Goal: Transaction & Acquisition: Purchase product/service

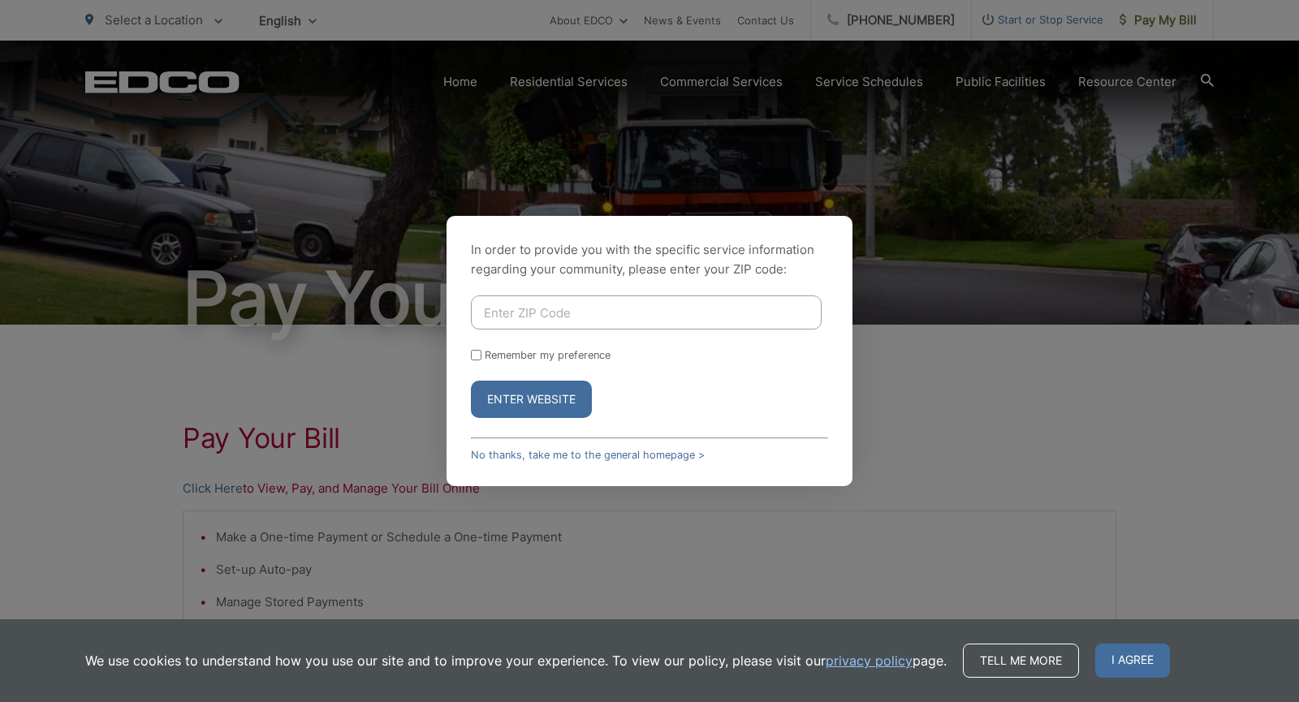
click at [615, 305] on input "Enter ZIP Code" at bounding box center [646, 312] width 351 height 34
type input "92084"
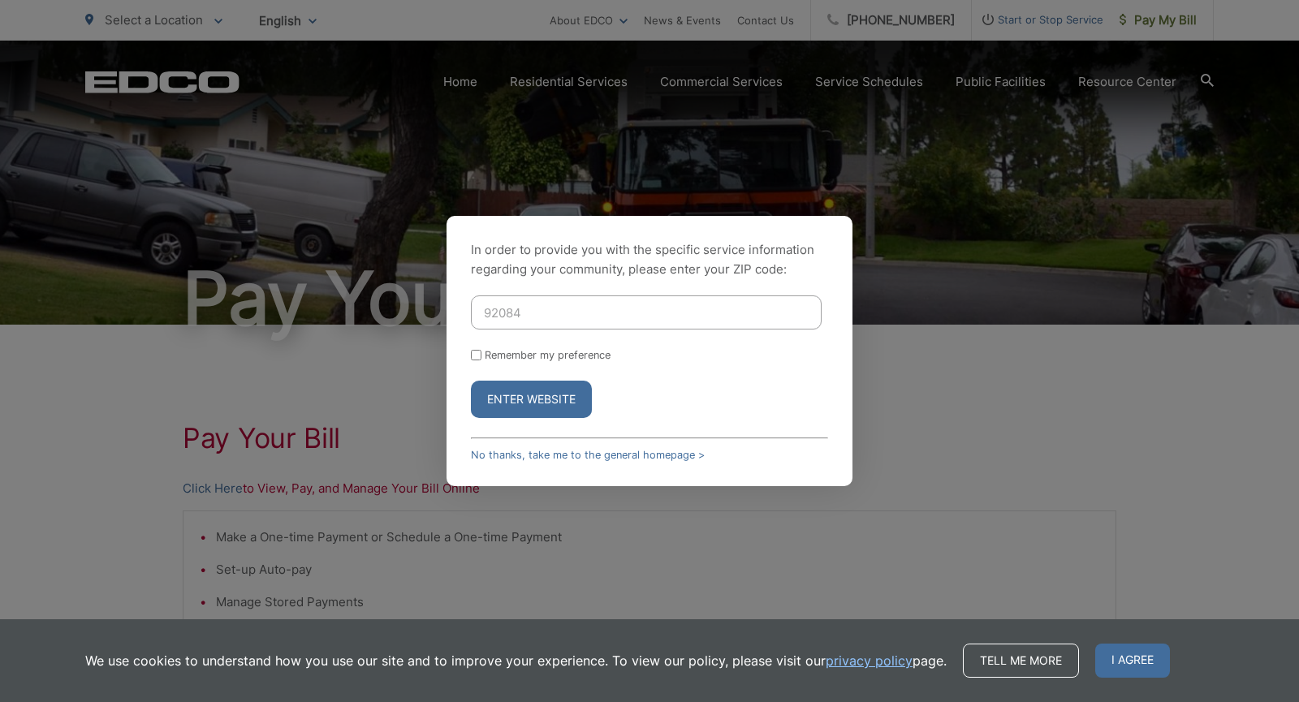
click at [511, 414] on button "Enter Website" at bounding box center [531, 399] width 121 height 37
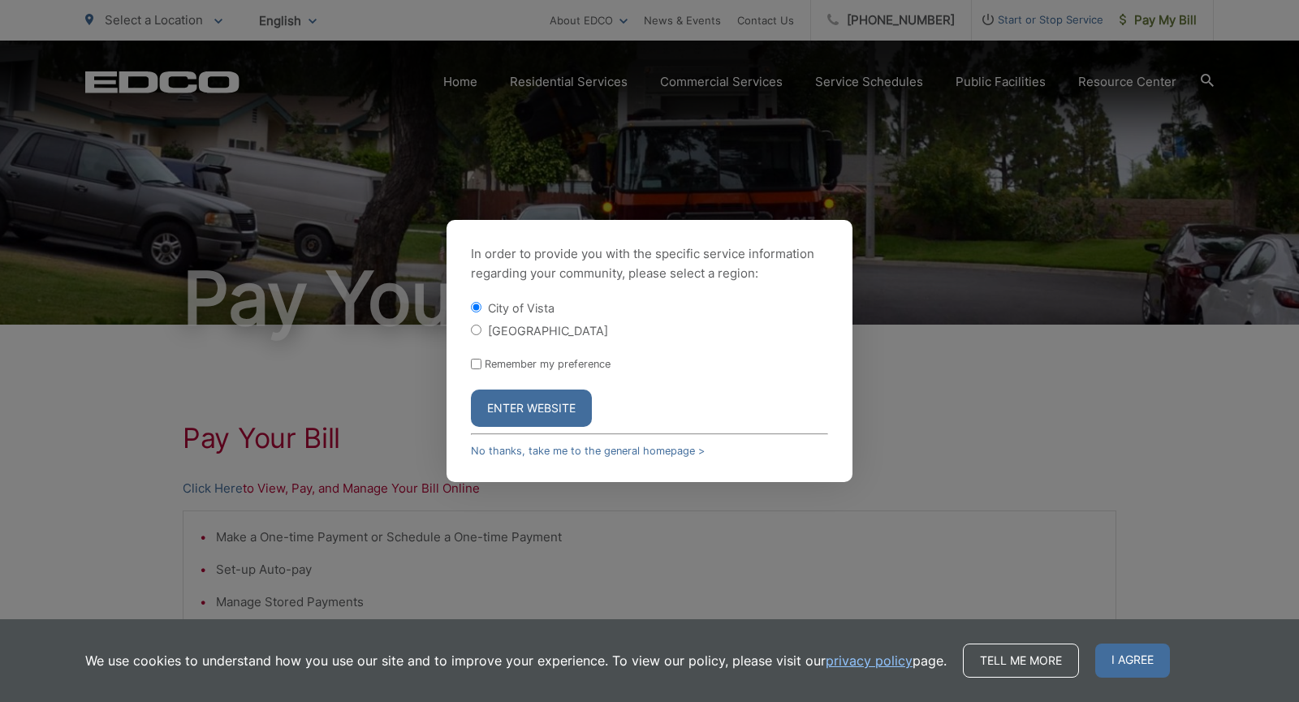
click at [478, 330] on input "[GEOGRAPHIC_DATA]" at bounding box center [476, 330] width 11 height 11
radio input "true"
click at [502, 397] on button "Enter Website" at bounding box center [531, 408] width 121 height 37
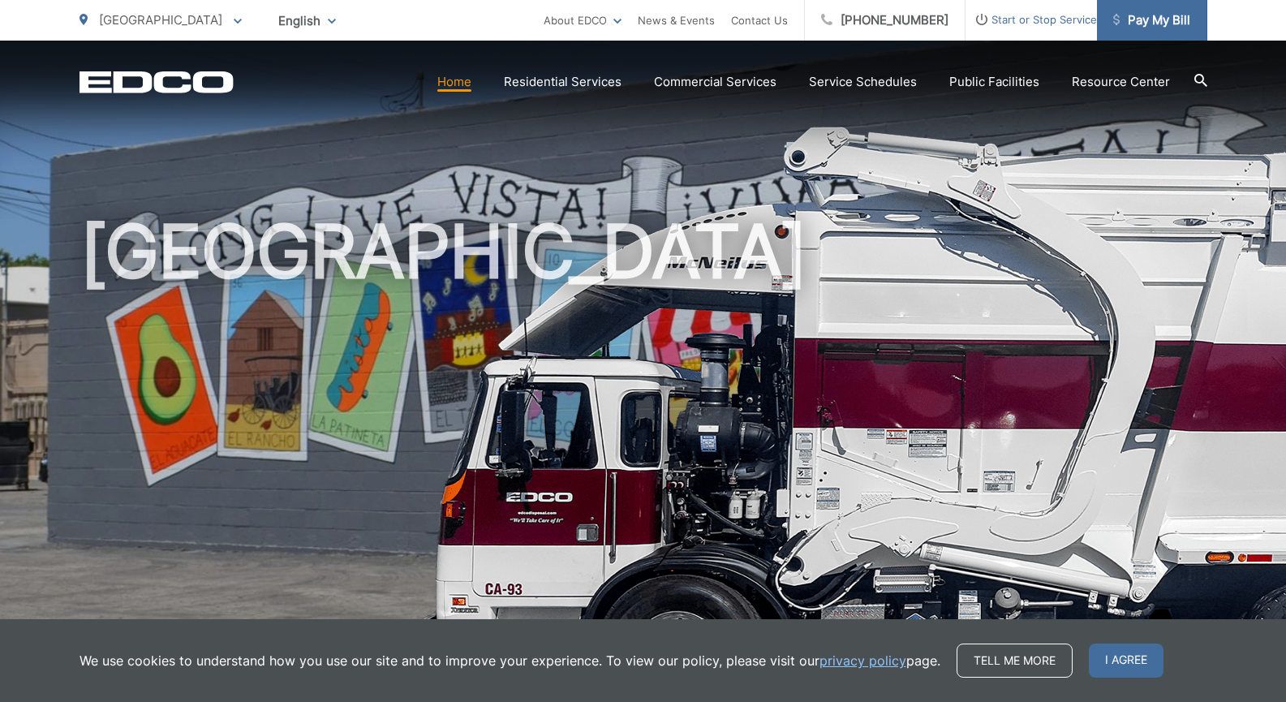
click at [1147, 23] on span "Pay My Bill" at bounding box center [1152, 20] width 77 height 19
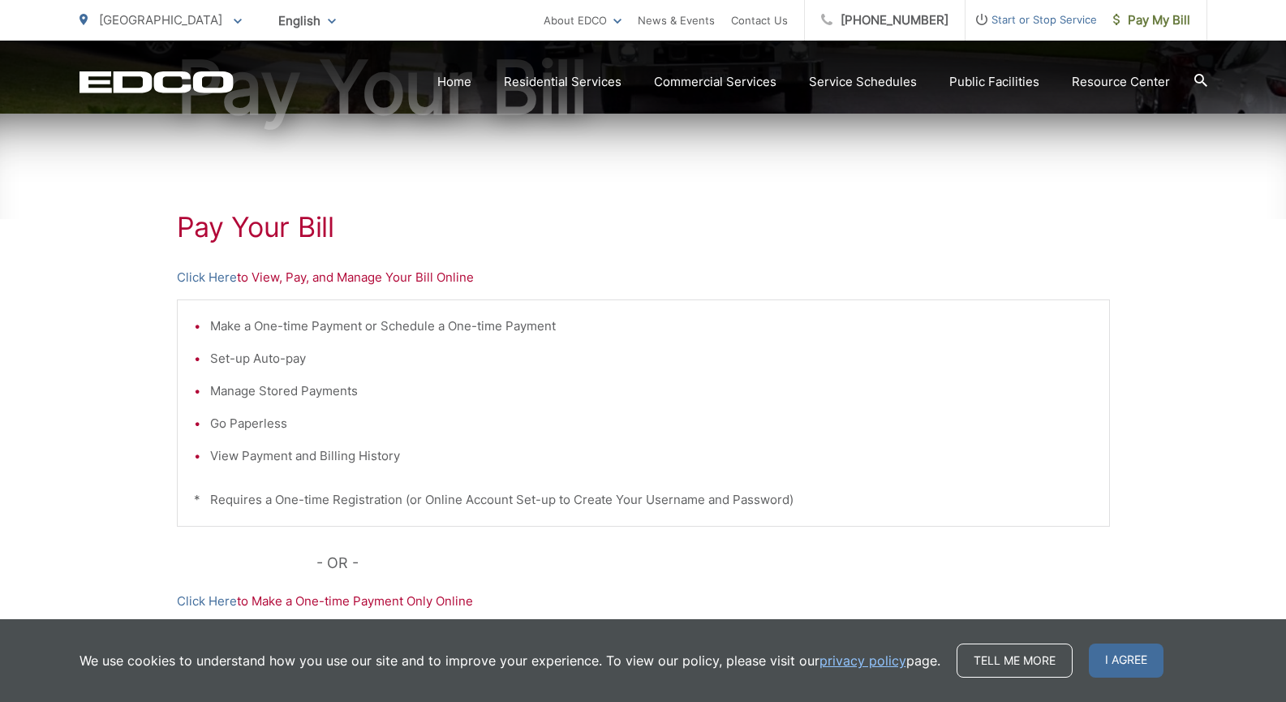
scroll to position [325, 0]
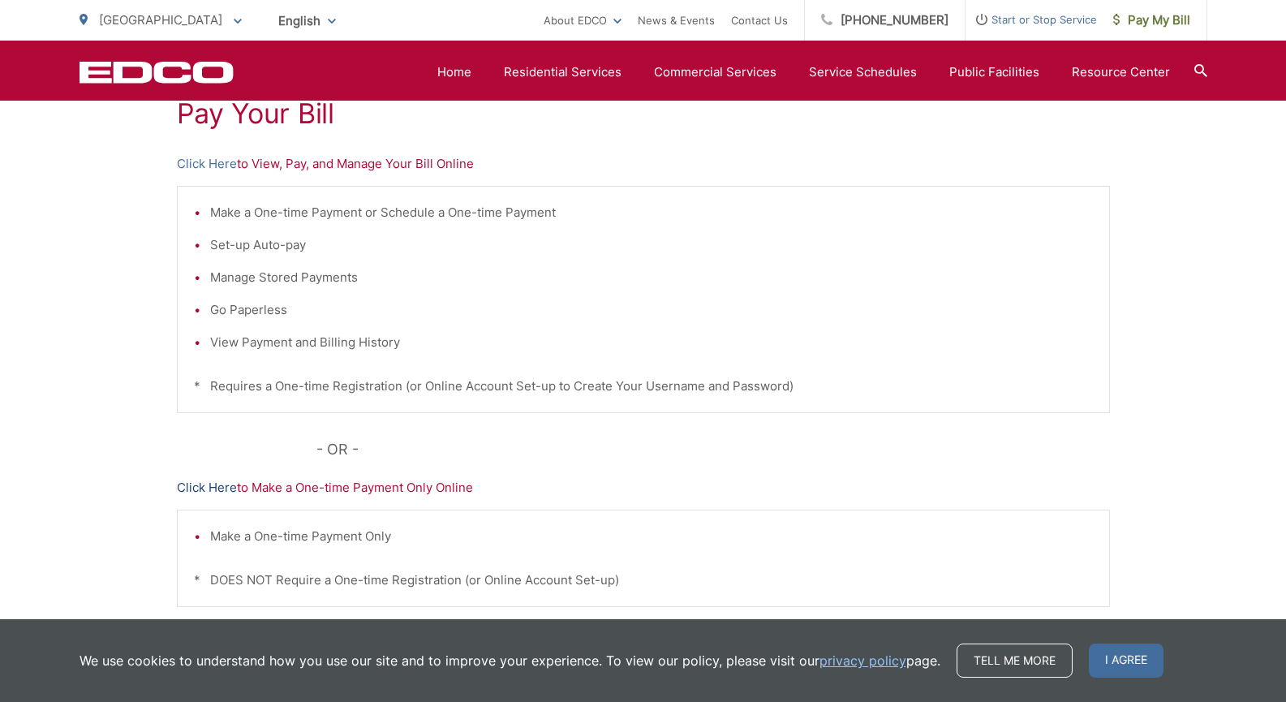
click at [207, 485] on link "Click Here" at bounding box center [207, 487] width 60 height 19
